Goal: Use online tool/utility: Utilize a website feature to perform a specific function

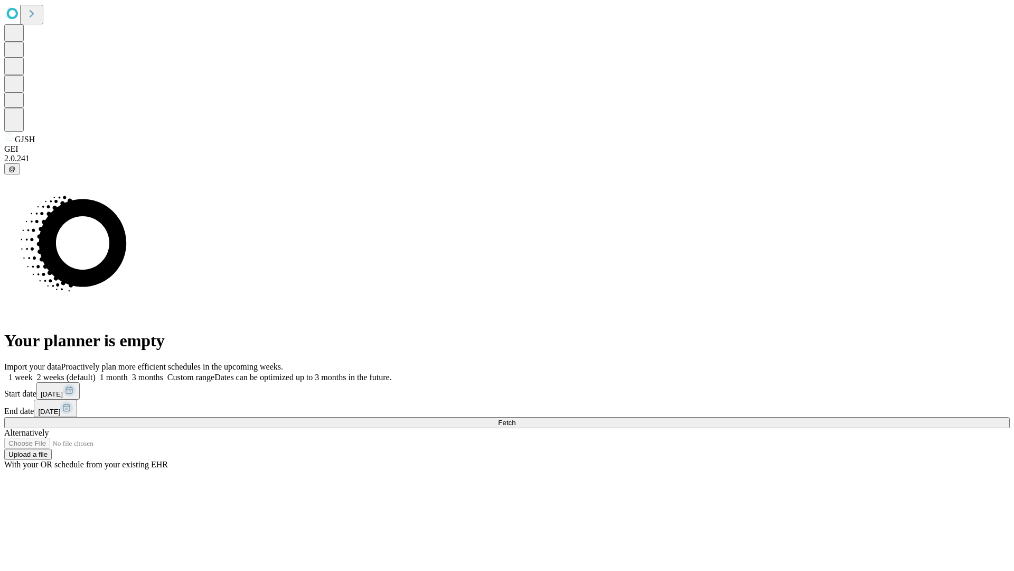
click at [516, 418] on span "Fetch" at bounding box center [506, 422] width 17 height 8
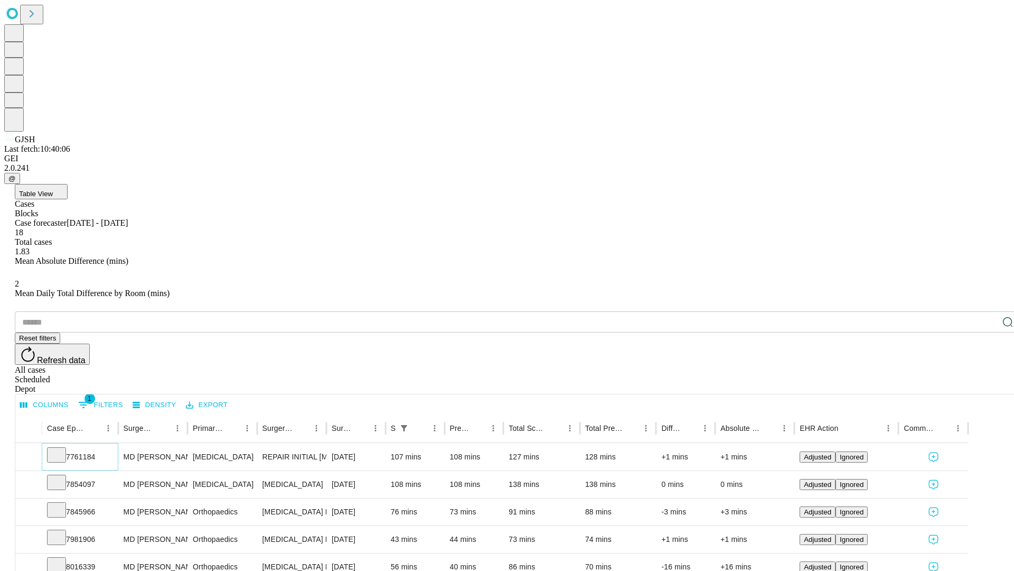
click at [62, 449] on icon at bounding box center [56, 454] width 11 height 11
